Goal: Go to known website: Access a specific website the user already knows

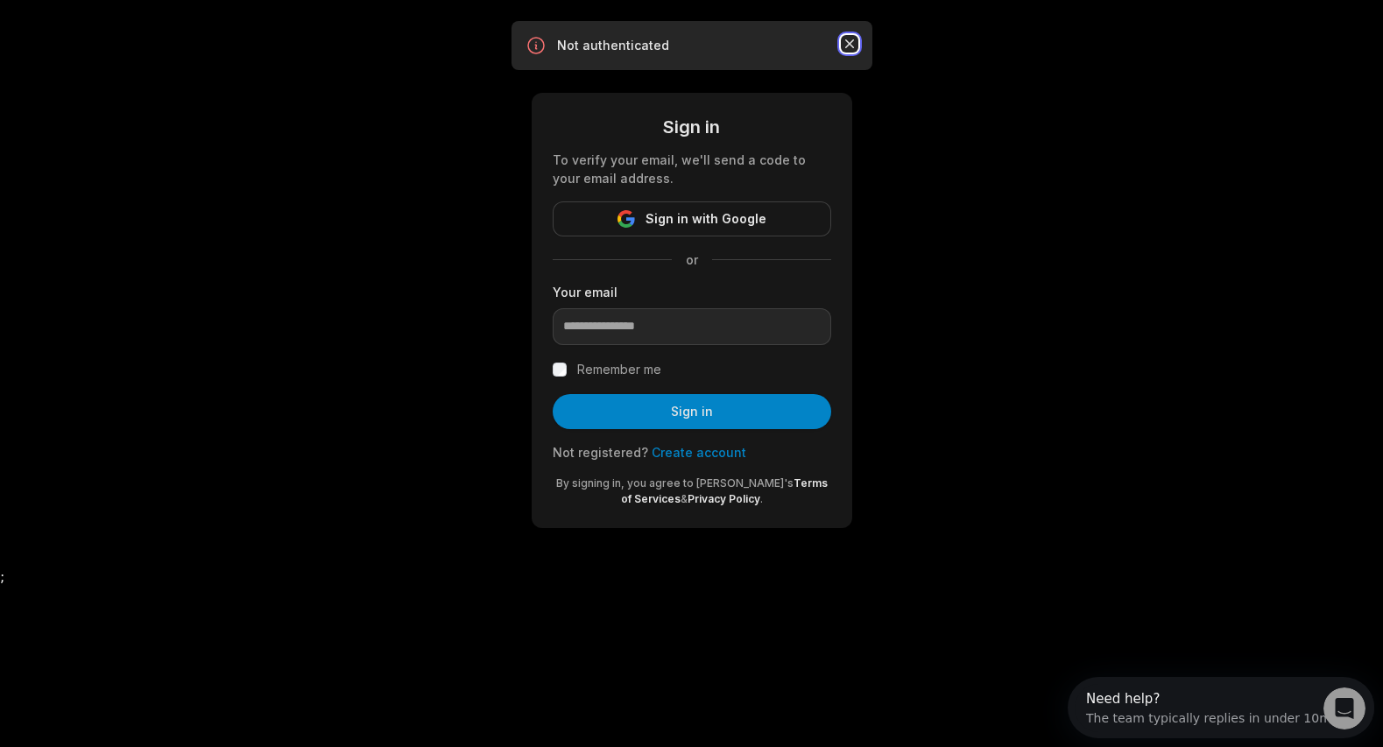
click at [484, 49] on icon "button" at bounding box center [850, 44] width 18 height 18
